Goal: Transaction & Acquisition: Purchase product/service

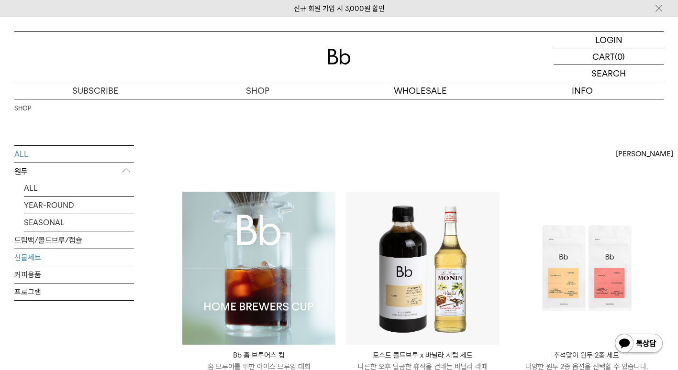
click at [34, 258] on link "선물세트" at bounding box center [74, 257] width 120 height 17
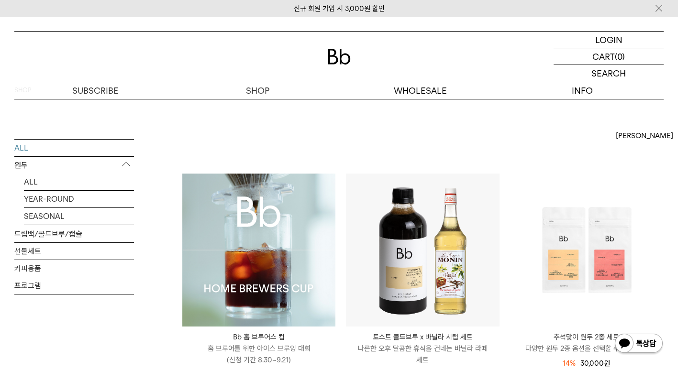
scroll to position [19, 0]
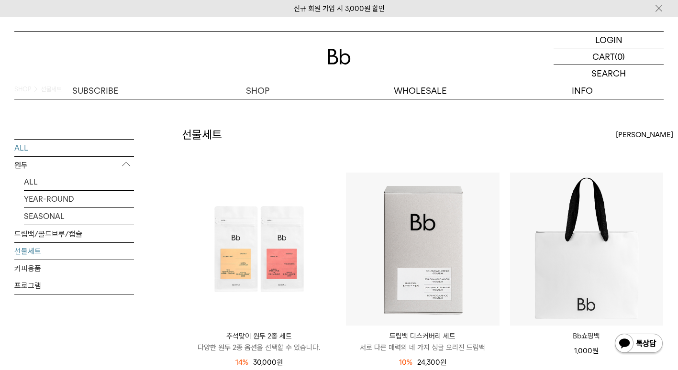
click at [74, 140] on link "ALL" at bounding box center [74, 147] width 120 height 17
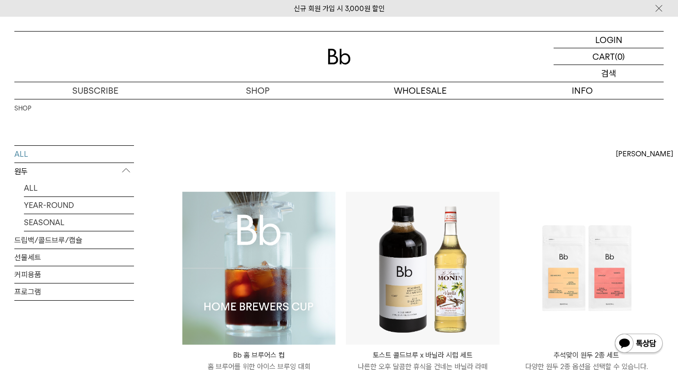
click at [599, 72] on div "SEARCH 검색" at bounding box center [608, 73] width 110 height 17
